Goal: Task Accomplishment & Management: Use online tool/utility

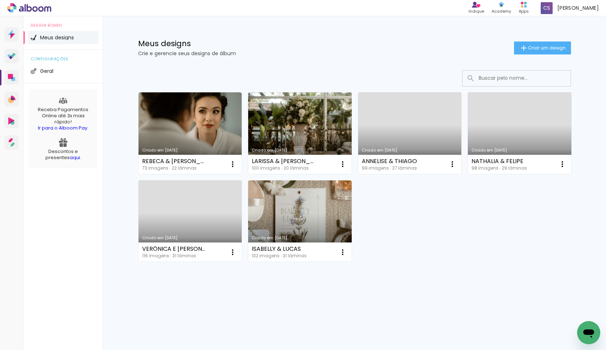
click at [513, 124] on link "Criado em [DATE]" at bounding box center [518, 132] width 103 height 81
